Goal: Information Seeking & Learning: Find specific fact

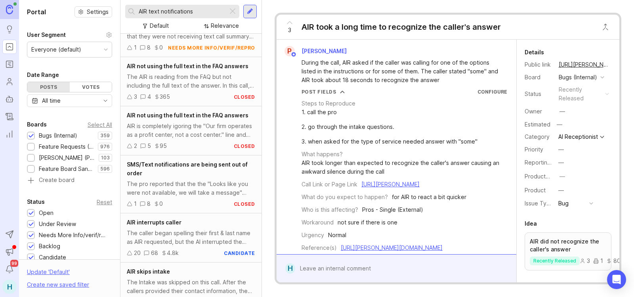
scroll to position [40, 0]
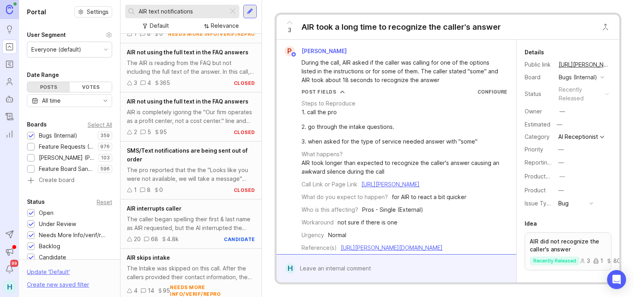
click at [191, 155] on div "SMS/Text notifications are being sent out of order" at bounding box center [191, 154] width 128 height 17
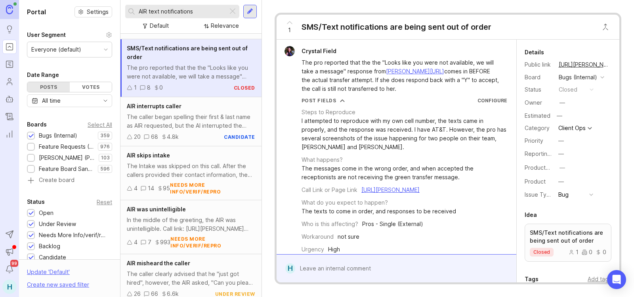
scroll to position [159, 0]
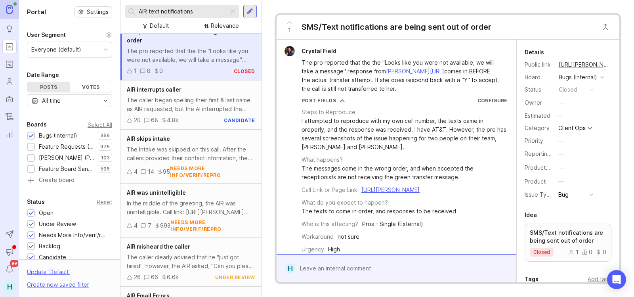
drag, startPoint x: 195, startPoint y: 15, endPoint x: 160, endPoint y: 3, distance: 36.5
click at [160, 3] on div "AIR text notifications Default Relevance" at bounding box center [191, 17] width 141 height 34
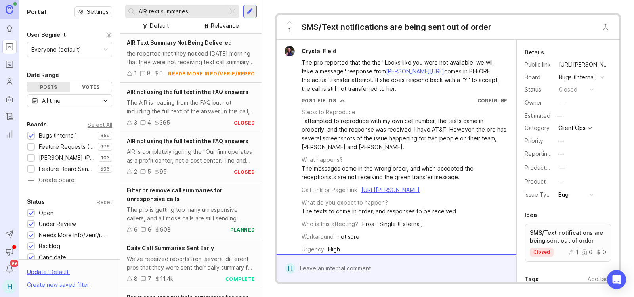
type input "AIR text summaries"
click at [178, 54] on div "the reported that they noticed Tuesday morning that they were not receiving tex…" at bounding box center [191, 57] width 128 height 17
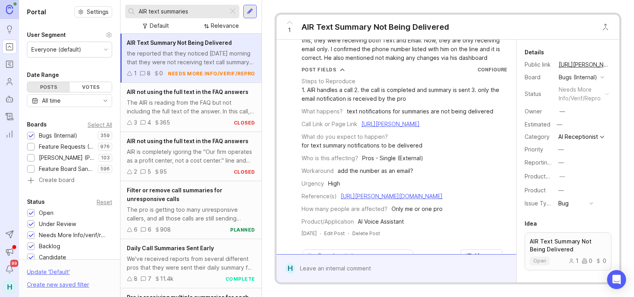
scroll to position [79, 0]
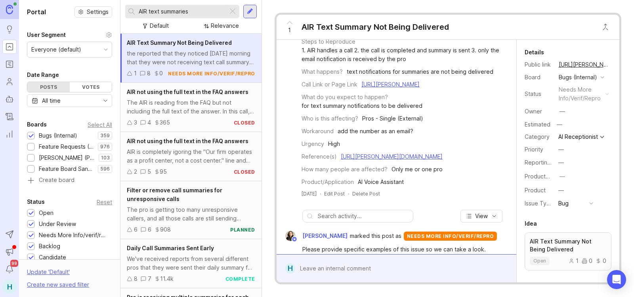
click at [401, 88] on link "https://agent.smith.ai/agent/call/CA0886fef32d1e9ac6fc6e22a7a6ebaff0/" at bounding box center [391, 84] width 58 height 7
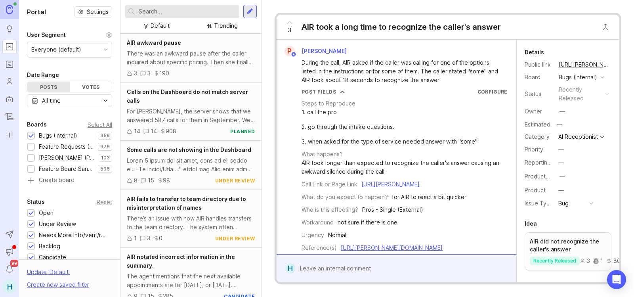
click at [36, 144] on div "Feature Requests (Internal)" at bounding box center [62, 146] width 71 height 9
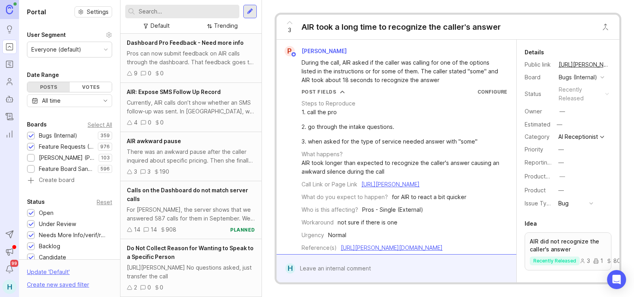
click at [194, 6] on div at bounding box center [182, 11] width 114 height 13
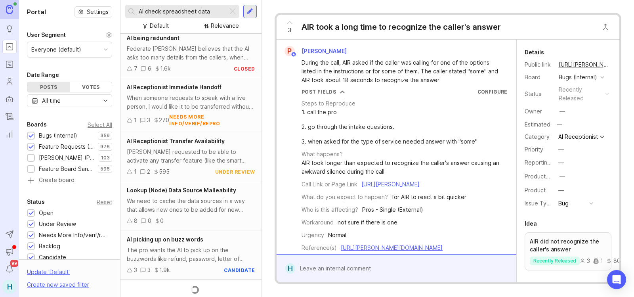
scroll to position [746, 0]
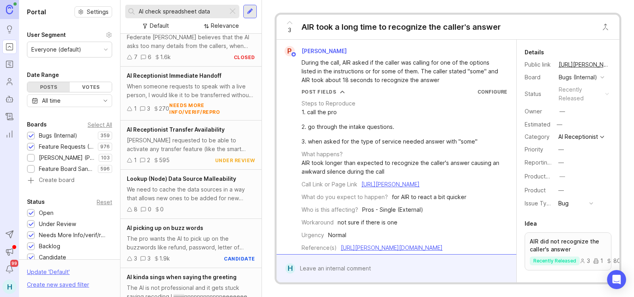
type input "AI check spreadsheet data"
click at [164, 199] on div "Lookup (Node) Data Source Malleability We need to cache the data sources in a w…" at bounding box center [191, 194] width 141 height 49
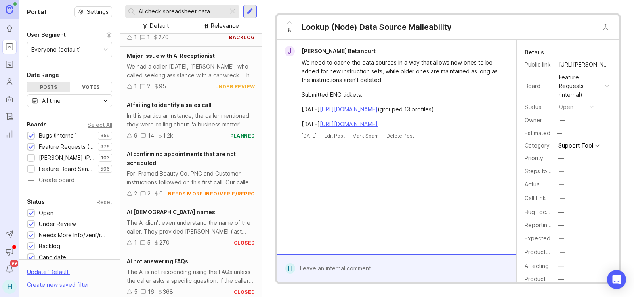
scroll to position [1261, 0]
